Goal: Task Accomplishment & Management: Manage account settings

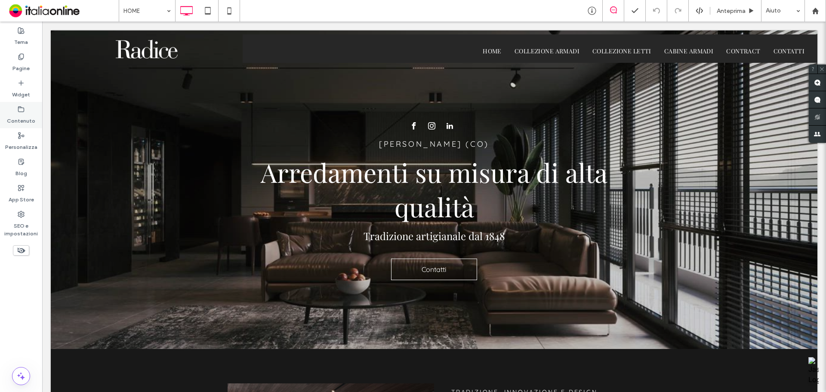
click at [23, 114] on label "Contenuto" at bounding box center [21, 119] width 28 height 12
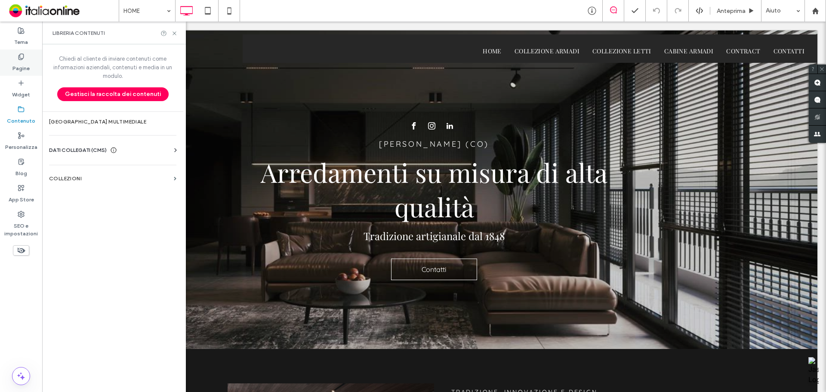
click at [22, 66] on label "Pagine" at bounding box center [20, 66] width 17 height 12
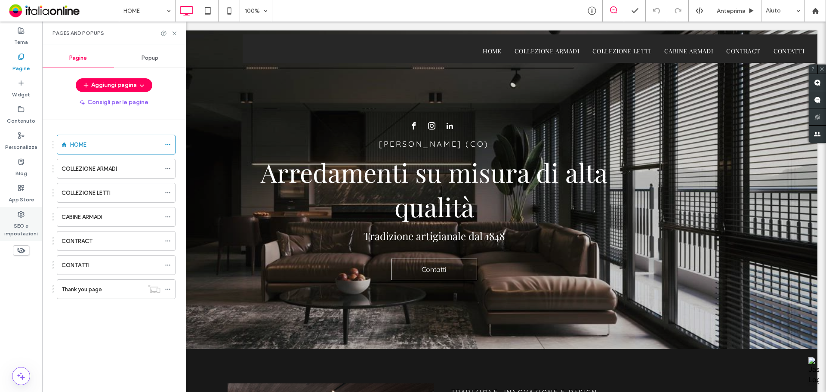
click at [21, 217] on use at bounding box center [21, 214] width 6 height 6
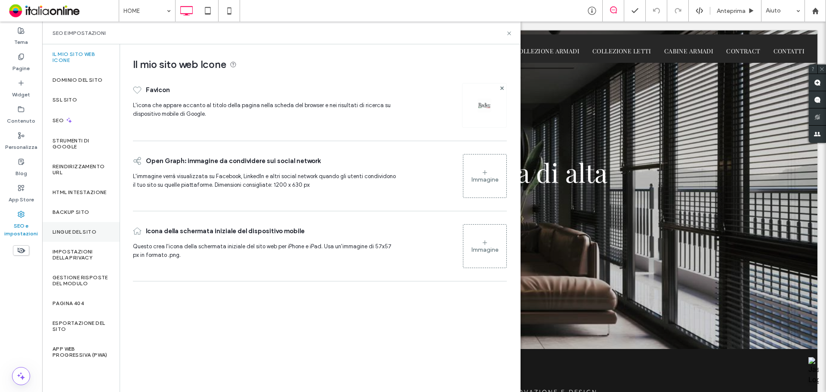
click at [71, 228] on div "Lingue del sito" at bounding box center [80, 232] width 77 height 20
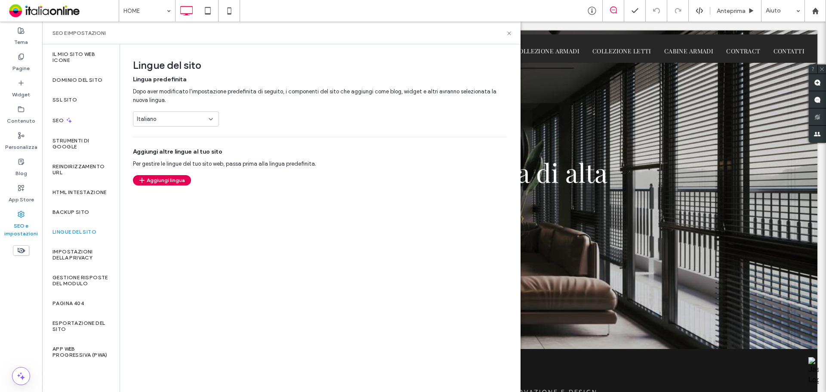
click at [170, 179] on button "Aggiungi lingua" at bounding box center [162, 180] width 58 height 10
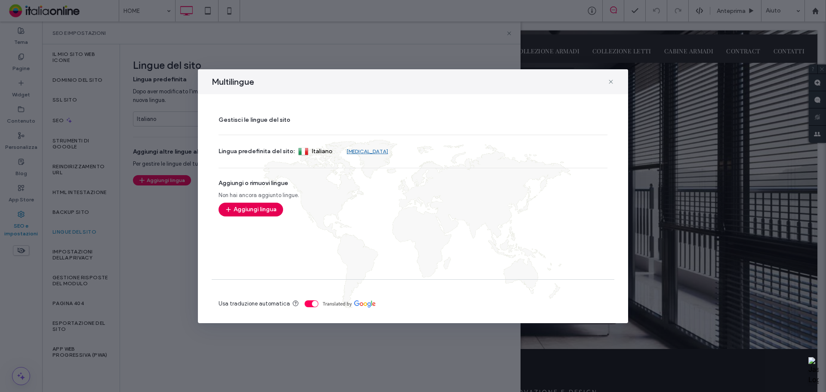
click at [267, 207] on button "Aggiungi lingua" at bounding box center [251, 210] width 65 height 14
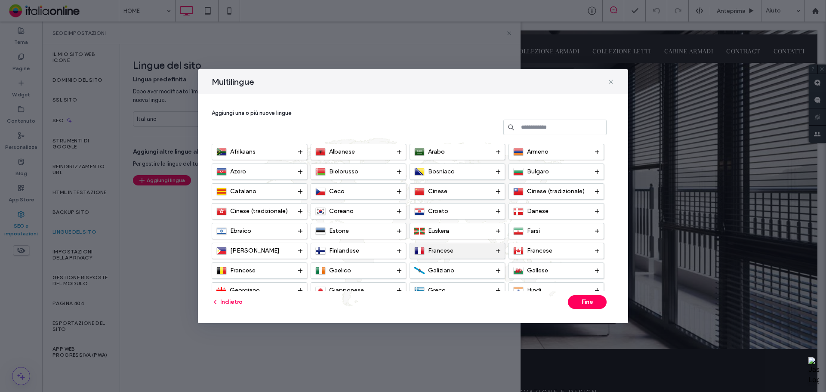
scroll to position [86, 0]
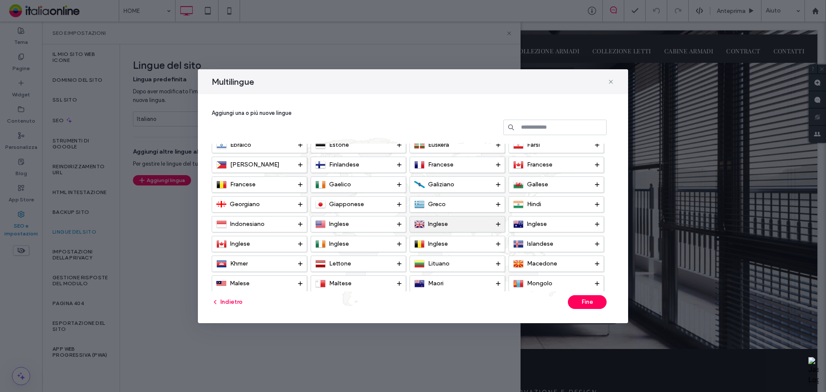
click at [444, 227] on span "Inglese" at bounding box center [438, 223] width 20 height 7
click at [596, 304] on button "Fine" at bounding box center [587, 302] width 39 height 14
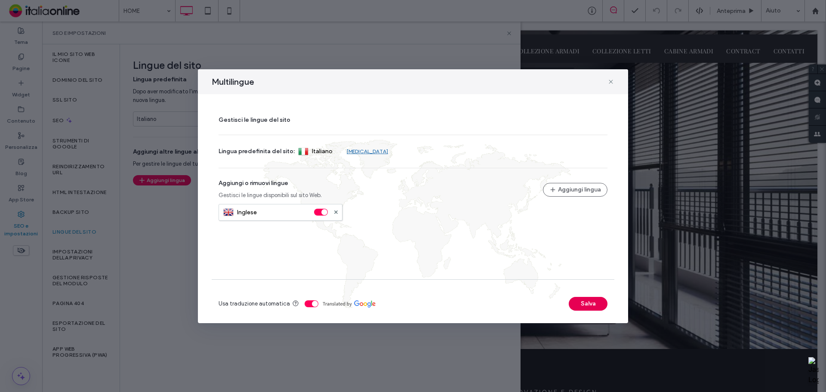
click at [582, 299] on button "Salva" at bounding box center [588, 304] width 39 height 14
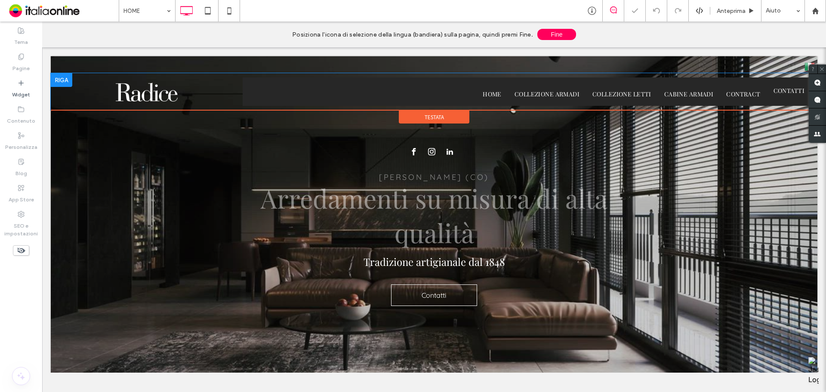
scroll to position [0, 0]
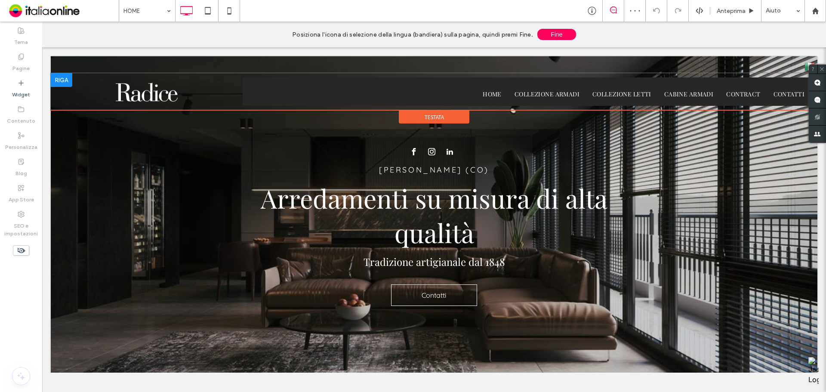
click at [67, 83] on div at bounding box center [62, 80] width 22 height 14
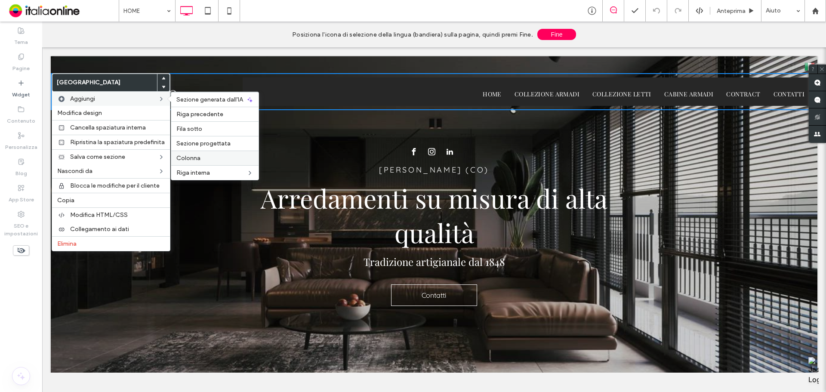
click at [194, 160] on span "Colonna" at bounding box center [188, 157] width 24 height 7
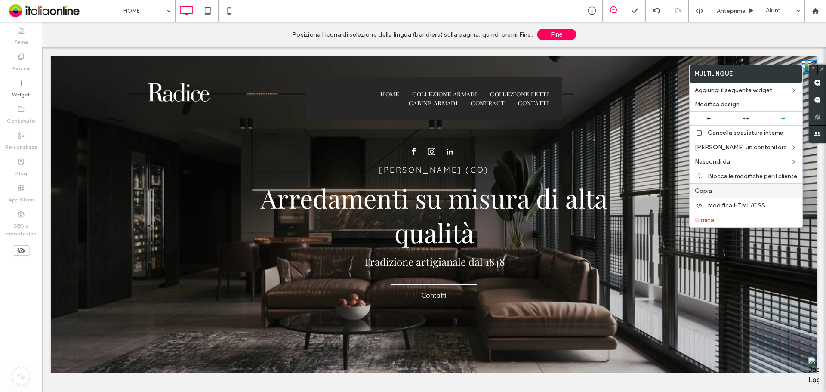
click at [709, 189] on span "Copia" at bounding box center [703, 190] width 17 height 7
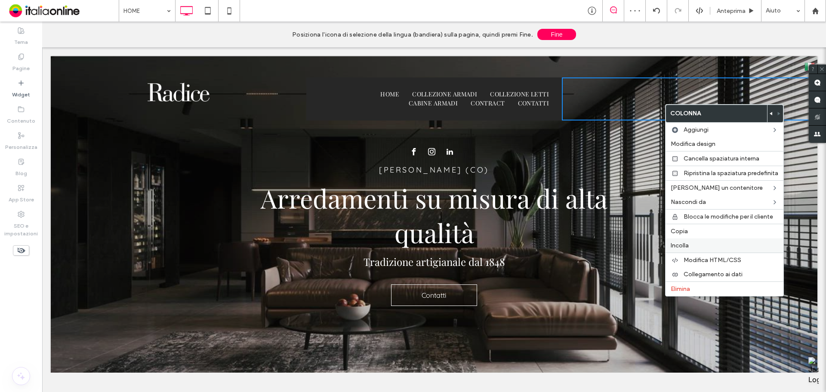
click at [685, 247] on span "Incolla" at bounding box center [680, 245] width 18 height 7
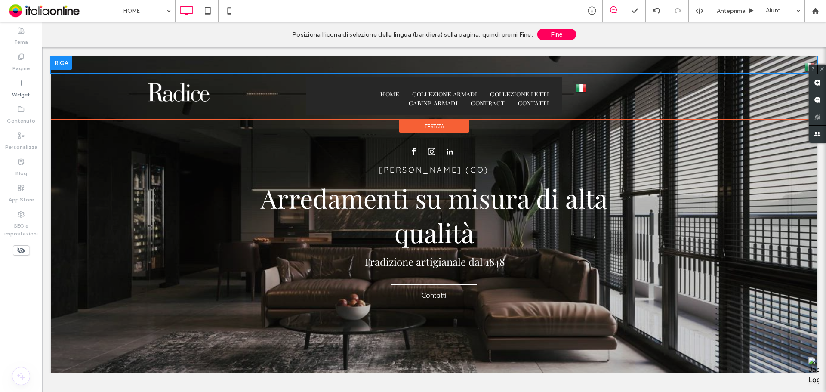
click at [71, 62] on div at bounding box center [62, 63] width 22 height 14
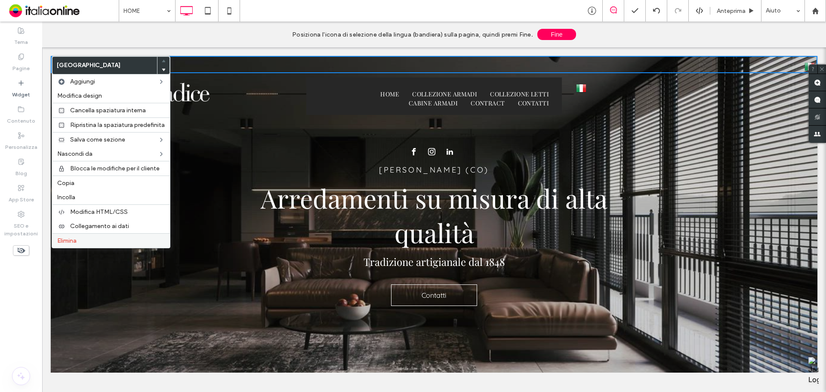
click at [68, 242] on span "Elimina" at bounding box center [66, 240] width 19 height 7
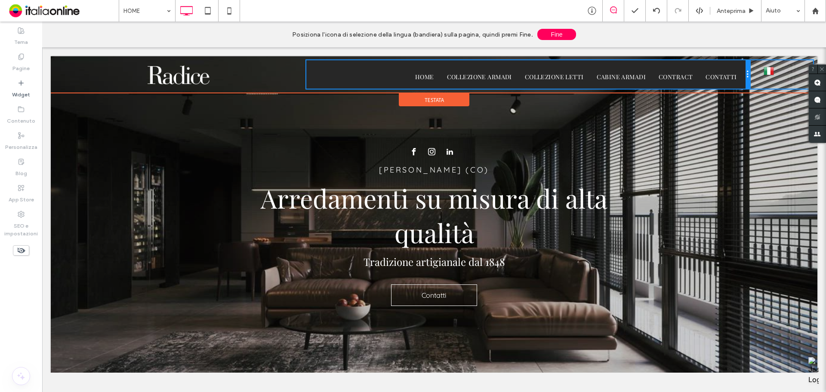
drag, startPoint x: 556, startPoint y: 79, endPoint x: 796, endPoint y: 84, distance: 239.7
click at [796, 84] on div "Click To Paste HOME COLLEZIONE ARMADI COLLEZIONE LETTI CABINE ARMADI CONTRACT C…" at bounding box center [434, 74] width 767 height 28
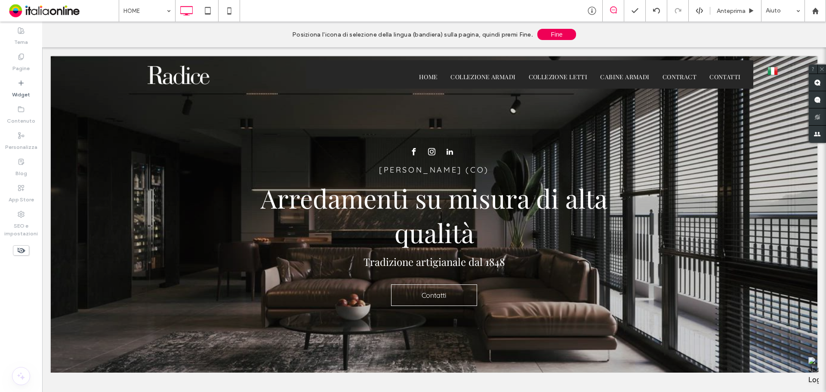
click at [555, 36] on button "Fine" at bounding box center [556, 34] width 39 height 11
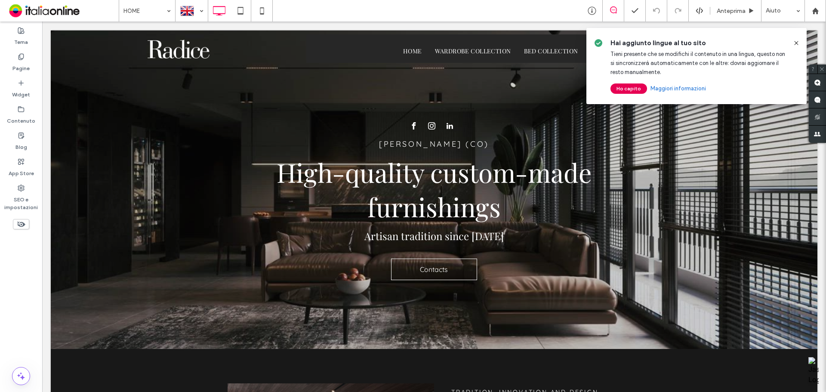
click at [628, 89] on button "Ho capito" at bounding box center [629, 88] width 37 height 10
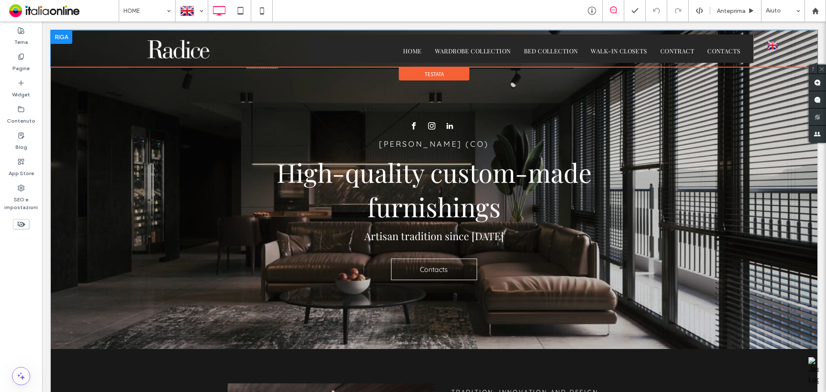
click at [267, 55] on div "Click To Paste" at bounding box center [179, 48] width 256 height 28
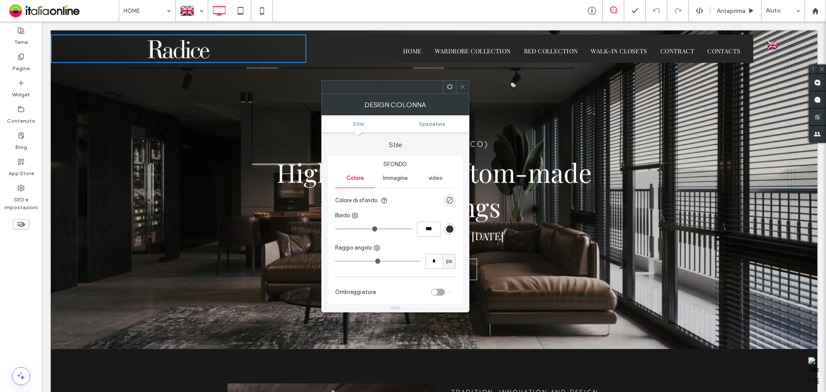
click at [464, 94] on div "Design colonna" at bounding box center [395, 105] width 148 height 22
click at [463, 88] on icon at bounding box center [463, 86] width 6 height 6
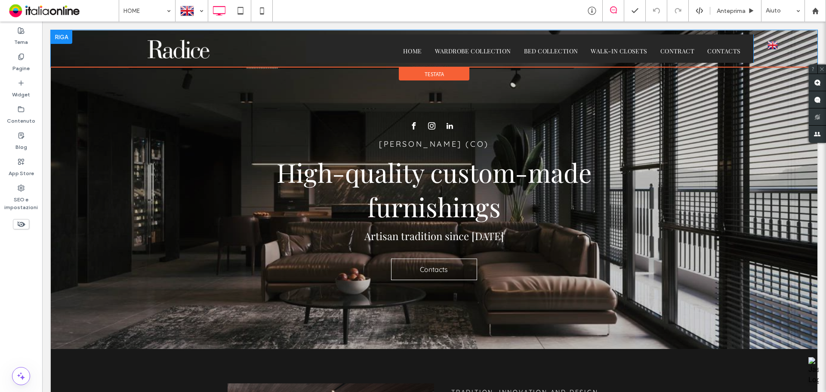
click at [80, 54] on div "Click To Paste" at bounding box center [179, 48] width 256 height 28
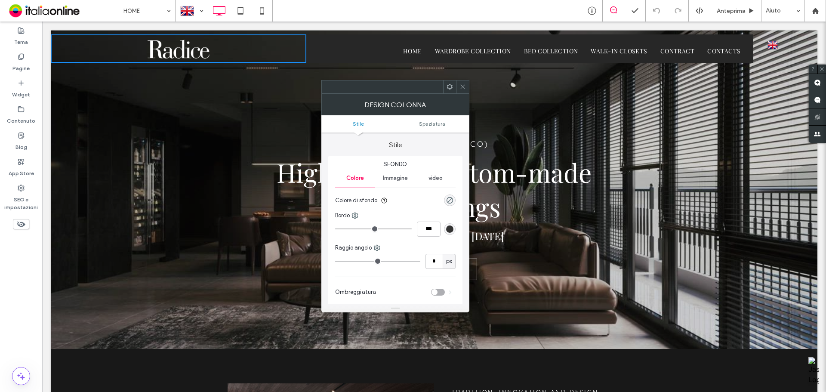
click at [464, 90] on span at bounding box center [463, 86] width 6 height 13
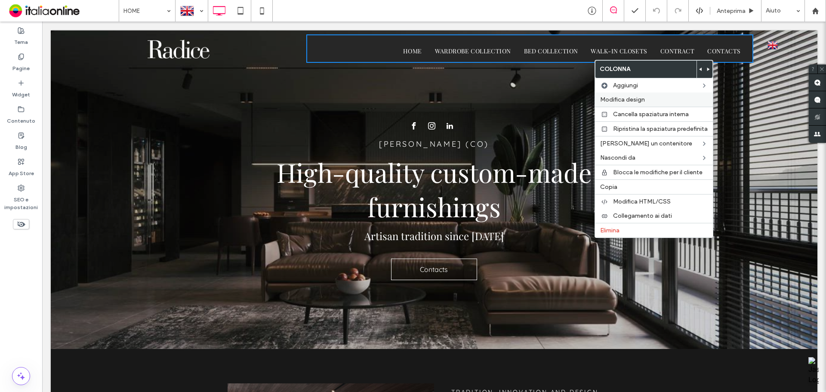
click at [627, 99] on span "Modifica design" at bounding box center [622, 99] width 45 height 7
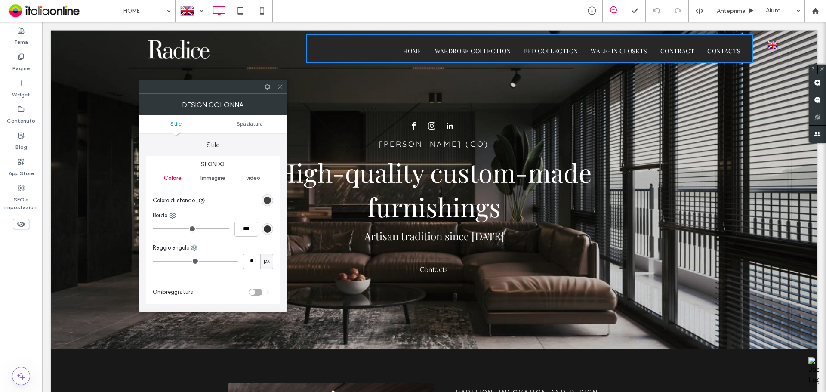
click at [265, 201] on div "rgb(39, 39, 39)" at bounding box center [267, 200] width 7 height 7
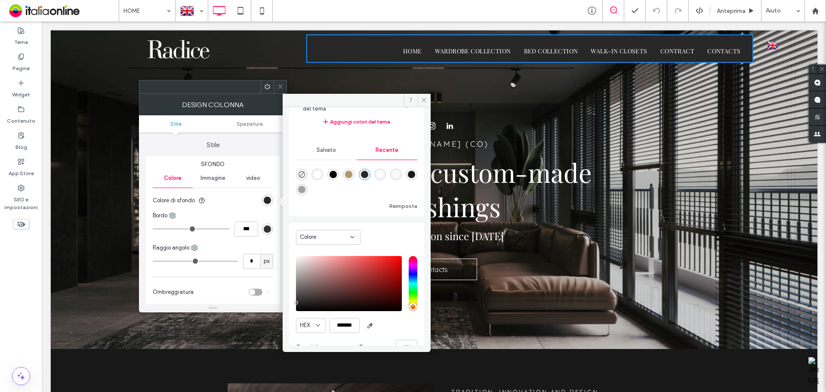
scroll to position [77, 0]
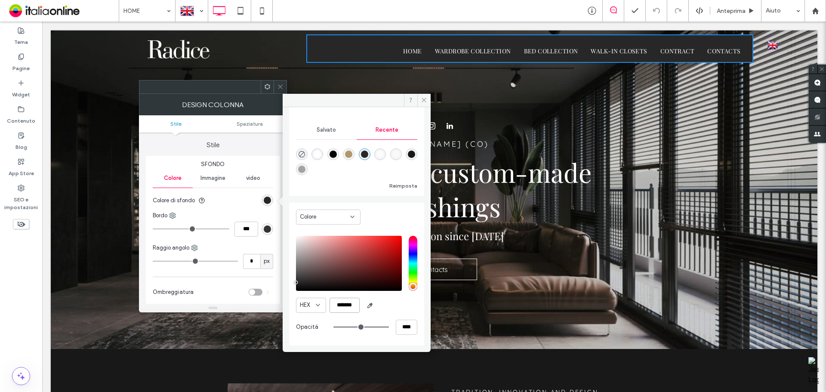
drag, startPoint x: 356, startPoint y: 305, endPoint x: 327, endPoint y: 302, distance: 28.9
click at [327, 302] on div "HEX *******" at bounding box center [356, 305] width 121 height 15
click at [426, 95] on span at bounding box center [423, 100] width 13 height 13
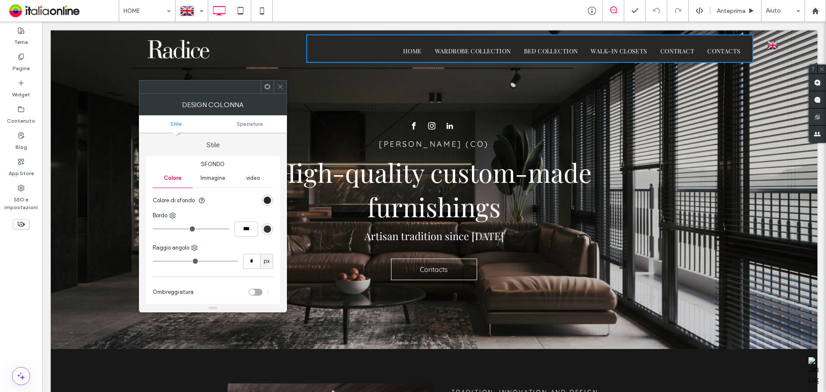
click at [283, 86] on icon at bounding box center [280, 86] width 6 height 6
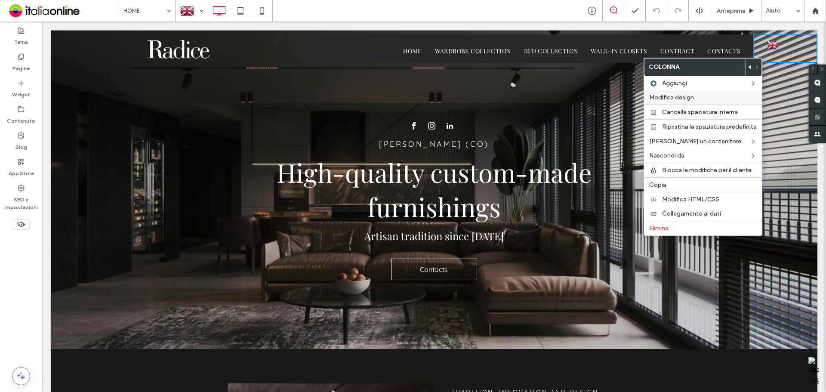
click at [679, 97] on span "Modifica design" at bounding box center [671, 97] width 45 height 7
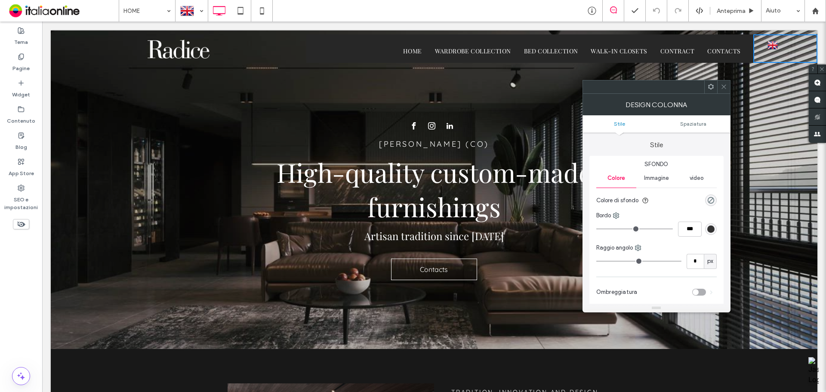
click at [706, 203] on div "rgba(0, 0, 0, 0)" at bounding box center [711, 200] width 12 height 12
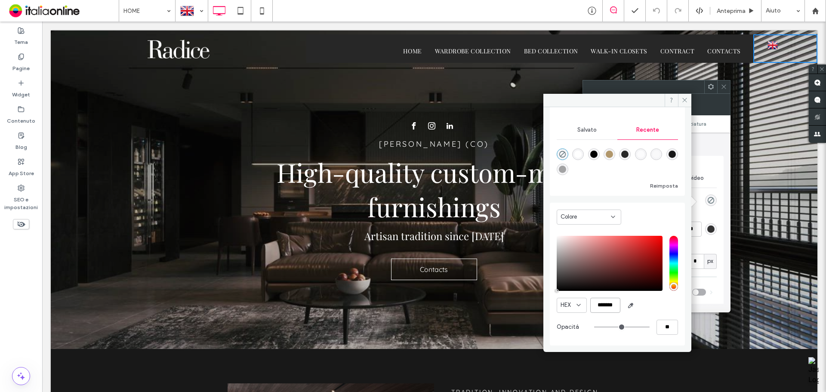
click at [608, 306] on input "*******" at bounding box center [605, 305] width 30 height 15
click at [608, 305] on input "*******" at bounding box center [605, 305] width 30 height 15
paste input "color picker textbox"
type input "*******"
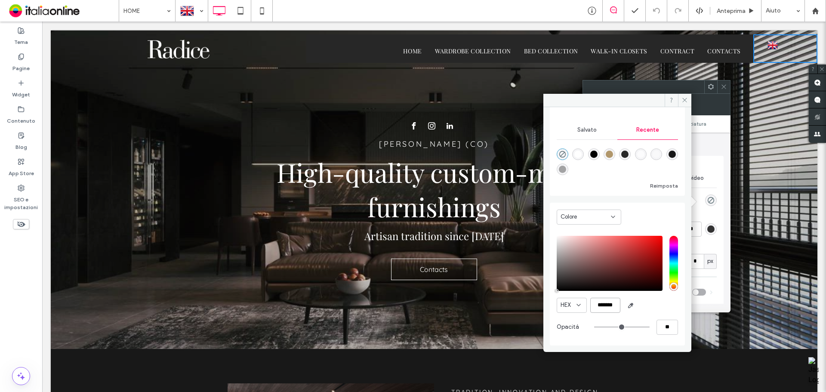
type input "***"
type input "****"
type input "*******"
click at [686, 101] on use at bounding box center [685, 100] width 4 height 4
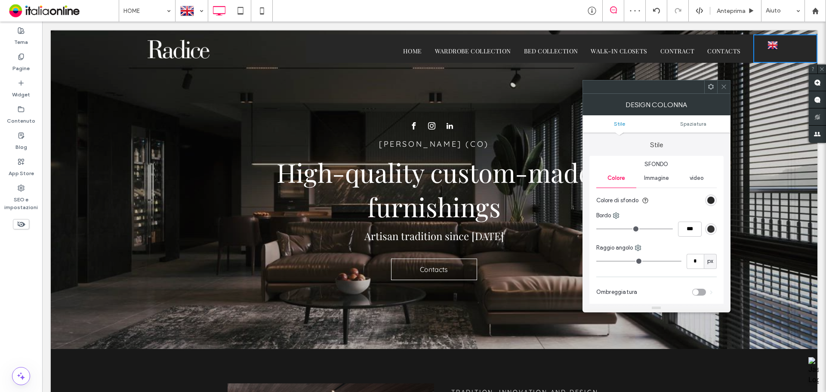
click at [727, 89] on icon at bounding box center [724, 86] width 6 height 6
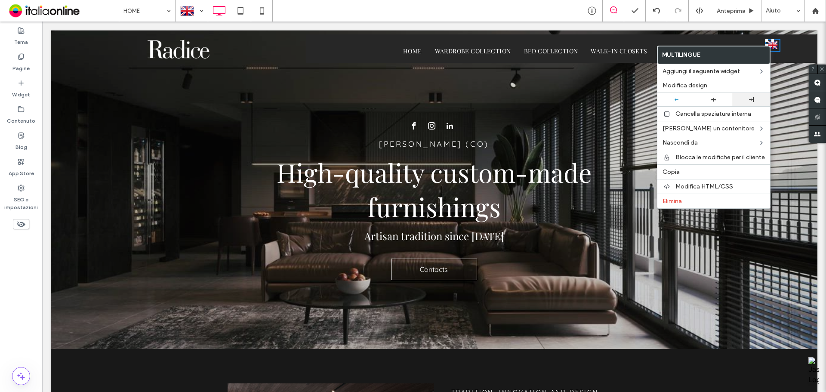
click at [757, 99] on div at bounding box center [751, 99] width 29 height 5
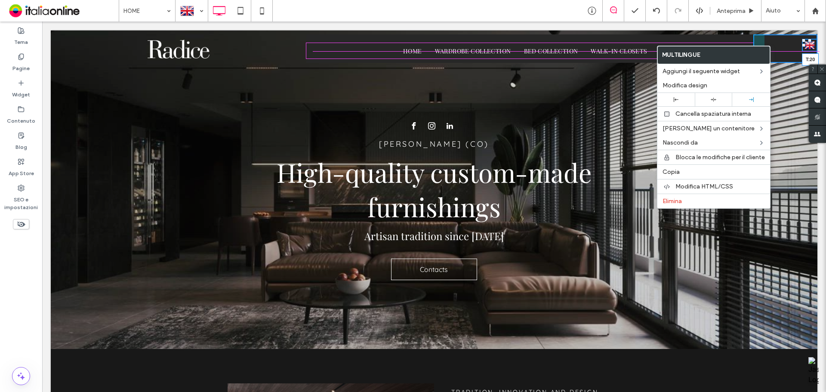
drag, startPoint x: 804, startPoint y: 40, endPoint x: 844, endPoint y: 70, distance: 49.9
click at [808, 42] on div at bounding box center [809, 40] width 3 height 3
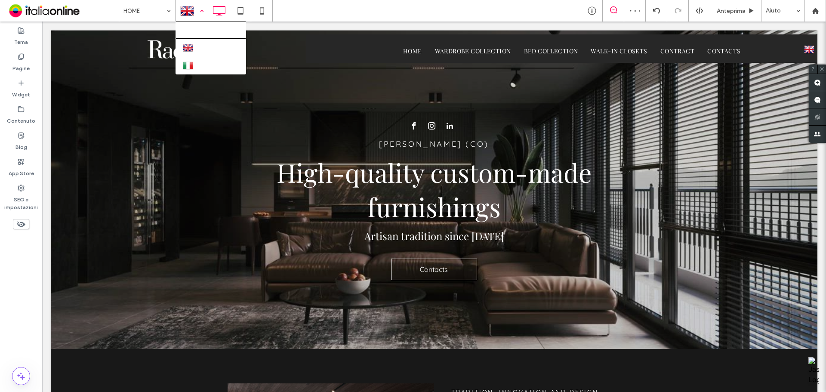
click at [203, 11] on div at bounding box center [191, 10] width 31 height 21
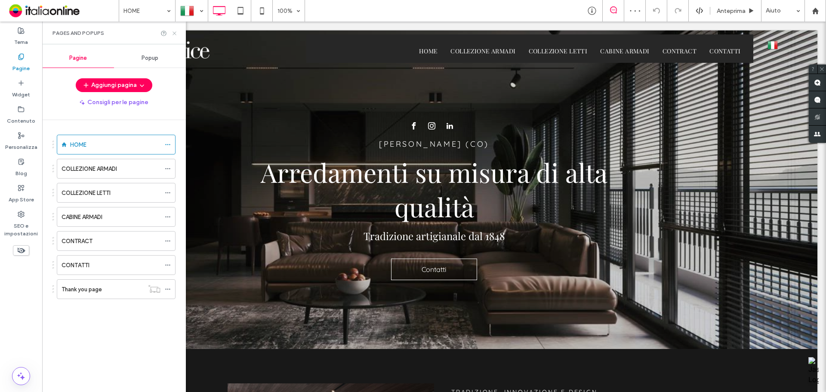
drag, startPoint x: 137, startPoint y: 11, endPoint x: 174, endPoint y: 33, distance: 42.8
click at [174, 33] on use at bounding box center [174, 32] width 3 height 3
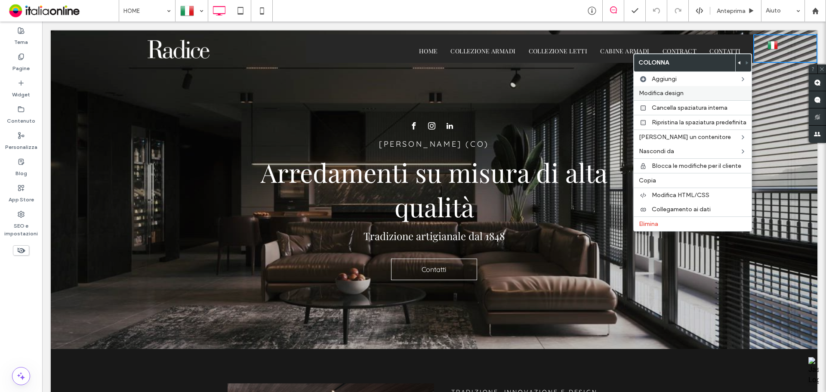
click at [675, 91] on span "Modifica design" at bounding box center [661, 92] width 45 height 7
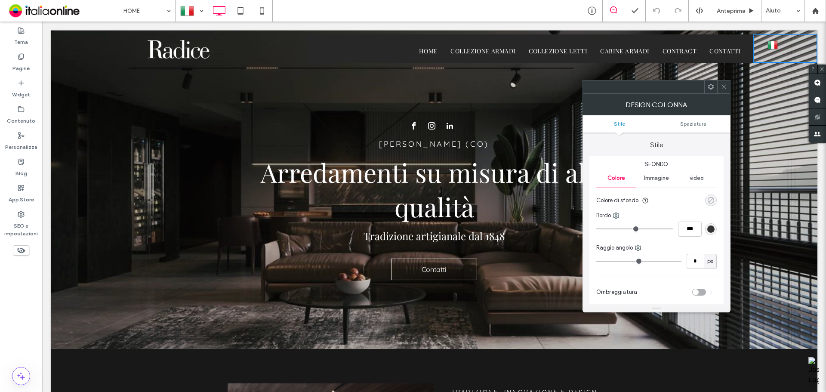
click at [713, 202] on div "rgba(0, 0, 0, 0)" at bounding box center [710, 200] width 7 height 7
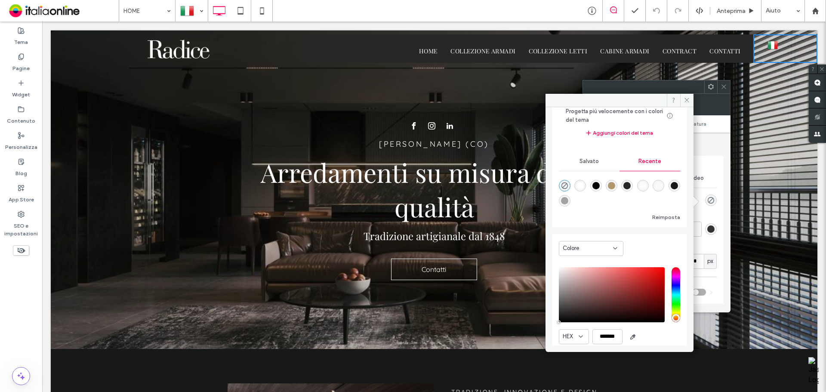
scroll to position [77, 0]
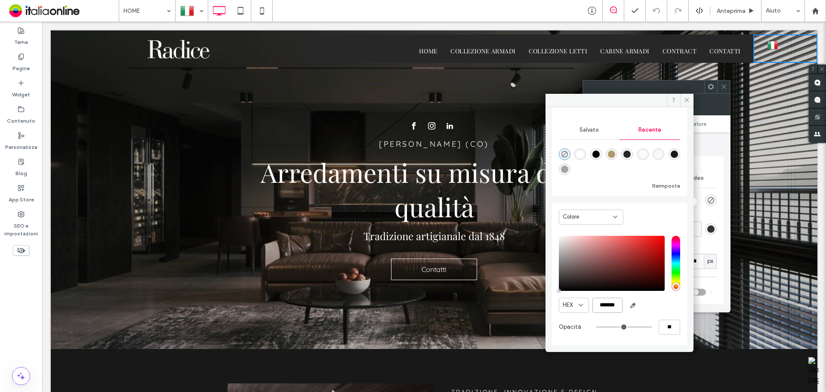
click at [615, 304] on input "*******" at bounding box center [607, 305] width 30 height 15
paste input "color picker textbox"
type input "*******"
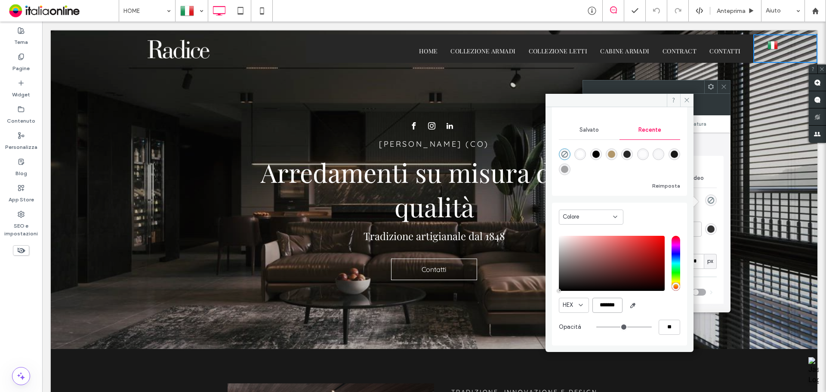
type input "***"
type input "****"
type input "*******"
click at [691, 101] on span at bounding box center [686, 100] width 13 height 13
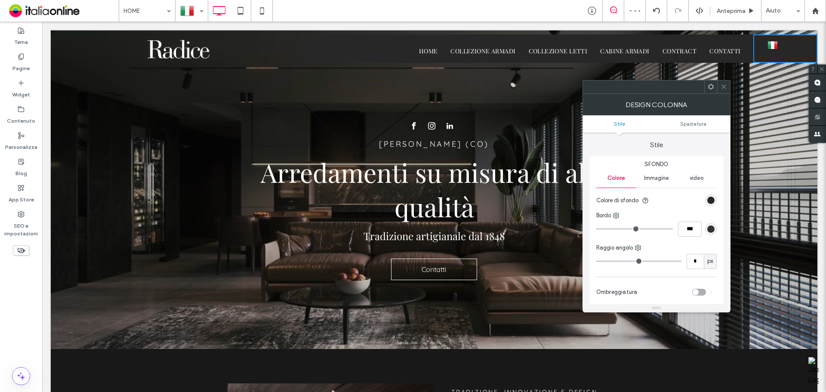
click at [722, 84] on icon at bounding box center [724, 86] width 6 height 6
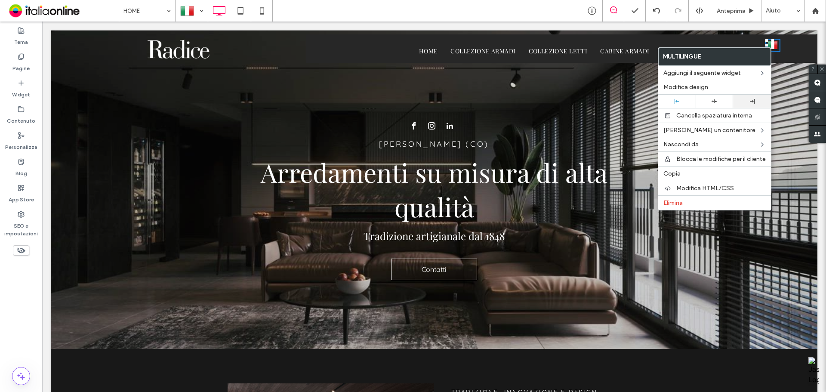
click at [757, 100] on div at bounding box center [751, 101] width 29 height 5
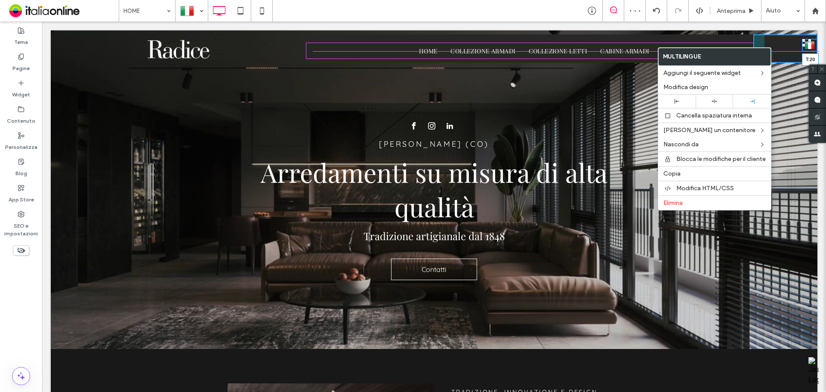
drag, startPoint x: 804, startPoint y: 39, endPoint x: 803, endPoint y: 45, distance: 5.7
click at [808, 42] on div at bounding box center [809, 40] width 3 height 3
